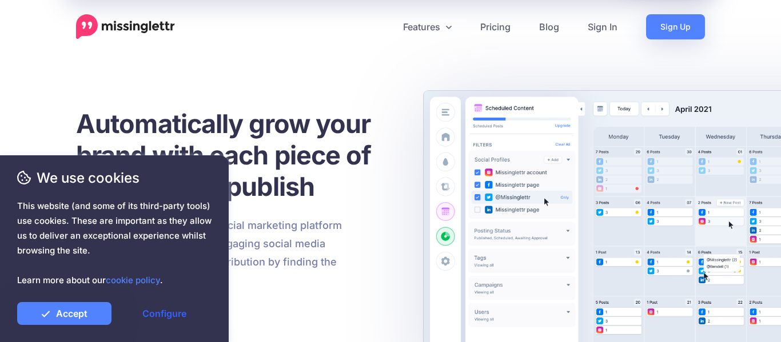
scroll to position [343, 0]
click at [165, 315] on link "Configure" at bounding box center [164, 313] width 94 height 23
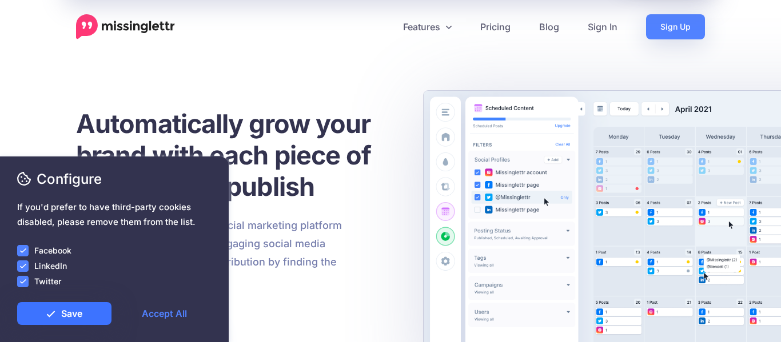
click at [81, 309] on link "Save" at bounding box center [64, 313] width 94 height 23
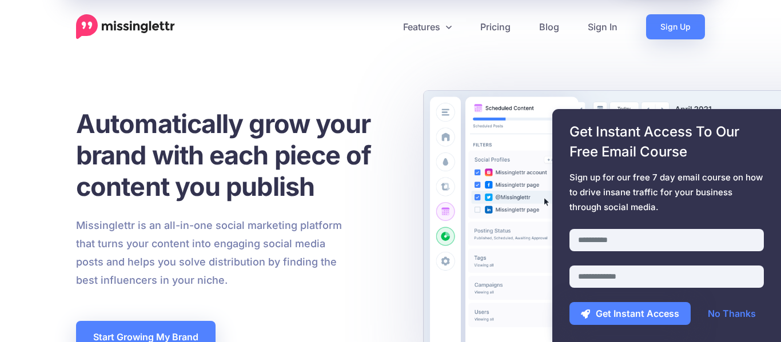
click at [253, 134] on h1 "Automatically grow your brand with each piece of content you publish" at bounding box center [237, 155] width 323 height 94
click at [508, 29] on link "Pricing" at bounding box center [495, 26] width 59 height 25
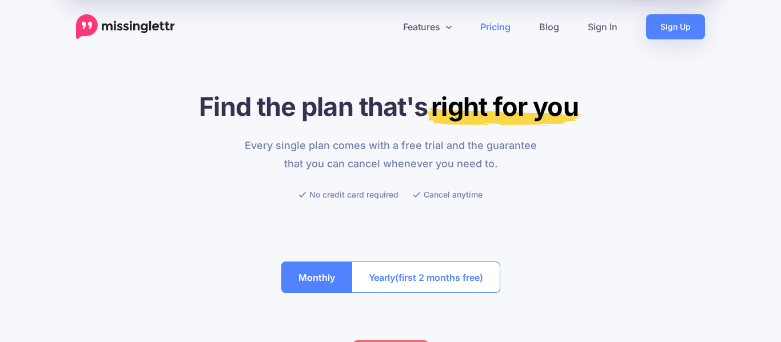
drag, startPoint x: 0, startPoint y: 0, endPoint x: 768, endPoint y: 27, distance: 768.9
click at [447, 25] on icon at bounding box center [449, 26] width 6 height 9
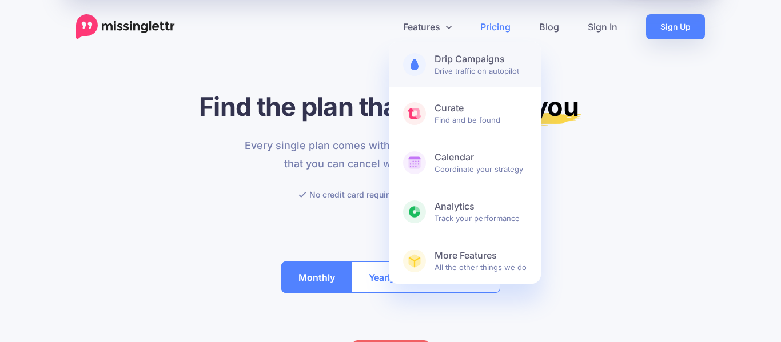
click at [449, 62] on b "Drip Campaigns" at bounding box center [481, 59] width 92 height 12
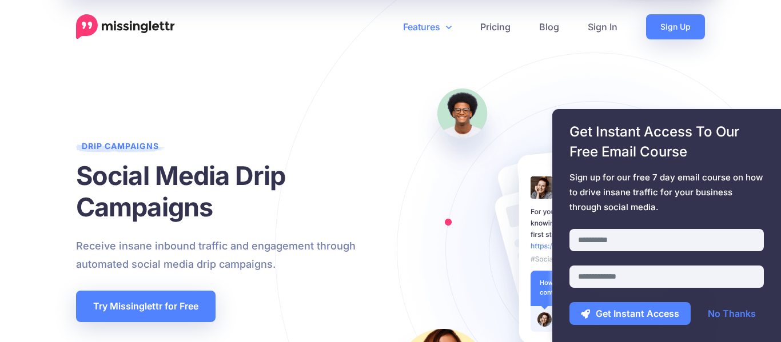
drag, startPoint x: 780, startPoint y: 17, endPoint x: 760, endPoint y: -22, distance: 43.7
click at [667, 30] on link "Sign Up" at bounding box center [675, 26] width 59 height 25
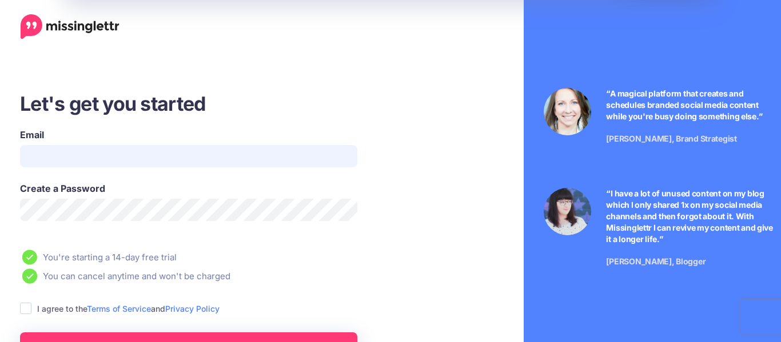
click at [114, 149] on input "Email" at bounding box center [188, 156] width 337 height 22
type input "**********"
click at [225, 338] on link "Create My Account" at bounding box center [188, 348] width 337 height 31
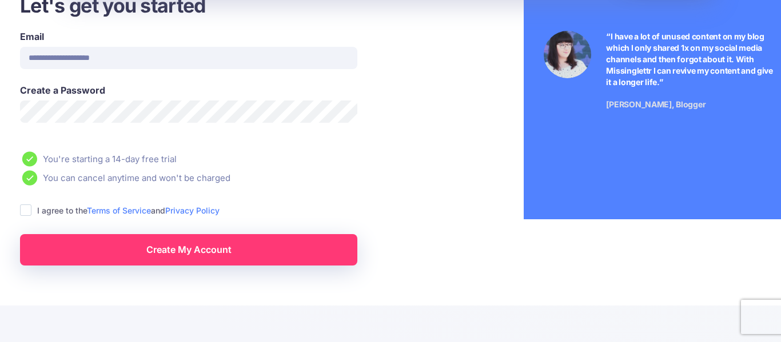
scroll to position [157, 0]
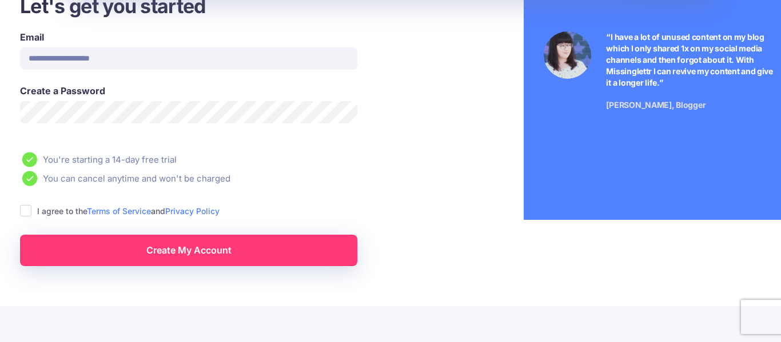
click at [27, 210] on ins at bounding box center [25, 210] width 11 height 11
click at [130, 254] on link "Create My Account" at bounding box center [188, 250] width 337 height 31
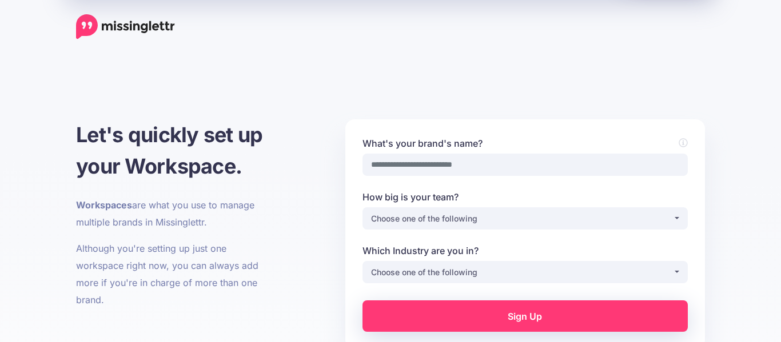
scroll to position [343, 0]
click at [454, 164] on input "What's your brand's name?" at bounding box center [524, 165] width 325 height 22
type input "*"
type input "**********"
click at [456, 217] on div "Choose one of the following" at bounding box center [522, 219] width 302 height 14
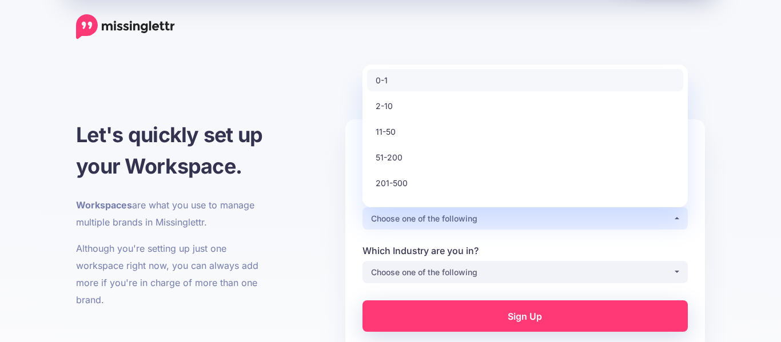
click at [400, 77] on link "0-1" at bounding box center [525, 80] width 316 height 22
select select "*"
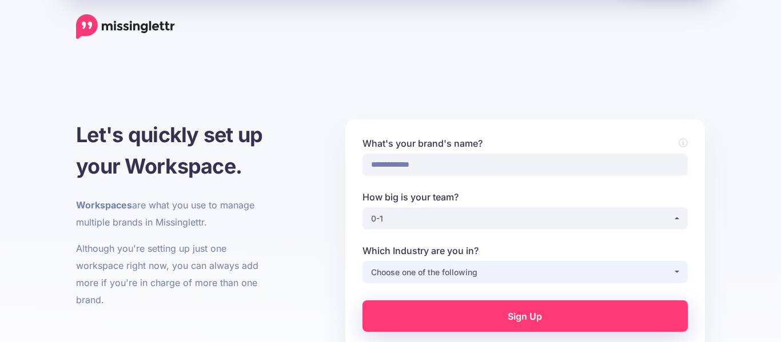
click at [441, 277] on div "Choose one of the following" at bounding box center [522, 273] width 302 height 14
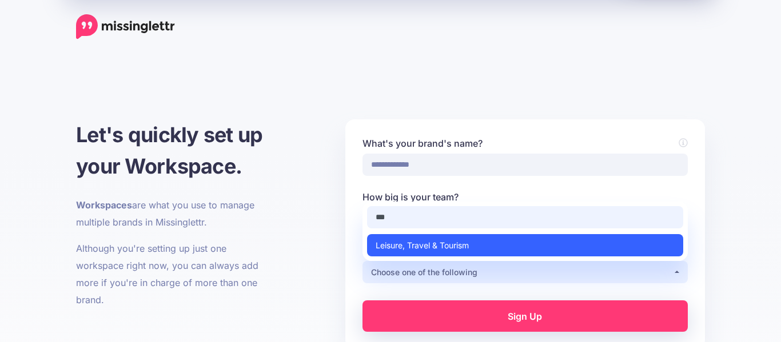
type input "***"
click at [431, 248] on span "Leisure, Travel & Tourism" at bounding box center [422, 246] width 93 height 14
select select "**********"
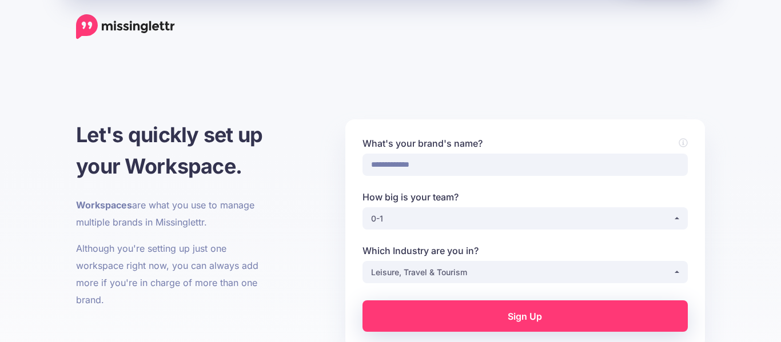
click at [450, 321] on link "Sign Up" at bounding box center [524, 316] width 325 height 31
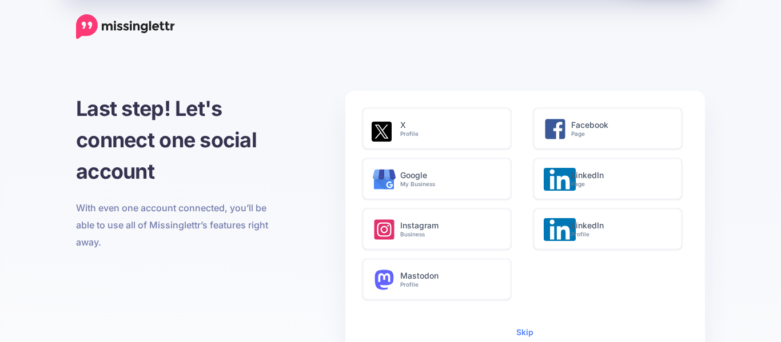
scroll to position [343, 0]
